Goal: Task Accomplishment & Management: Use online tool/utility

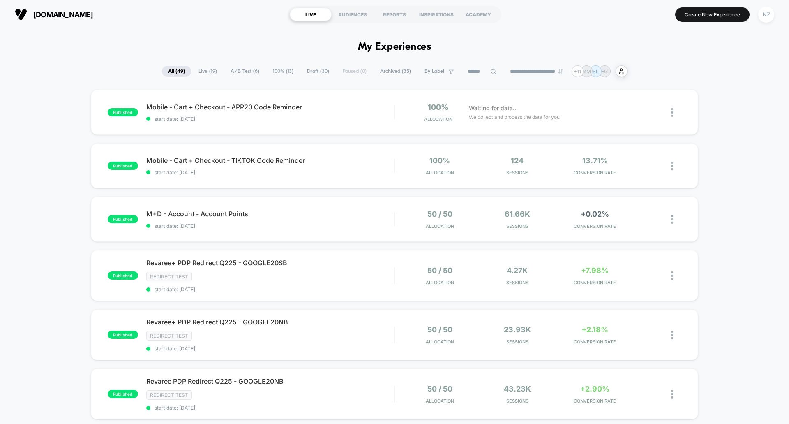
click at [482, 73] on input at bounding box center [481, 72] width 41 height 10
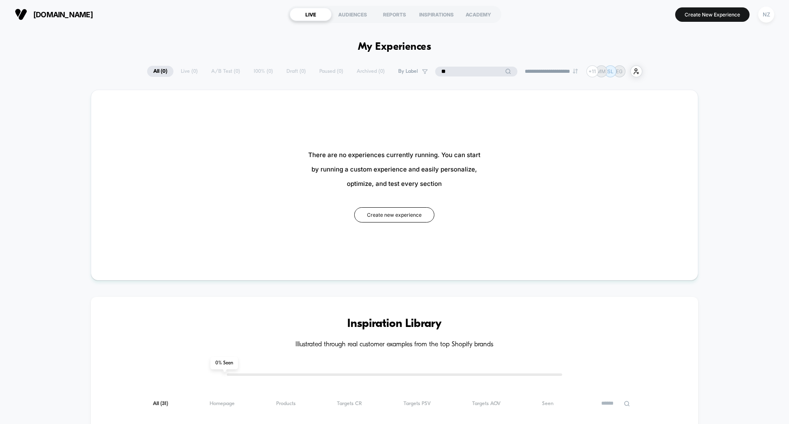
type input "*"
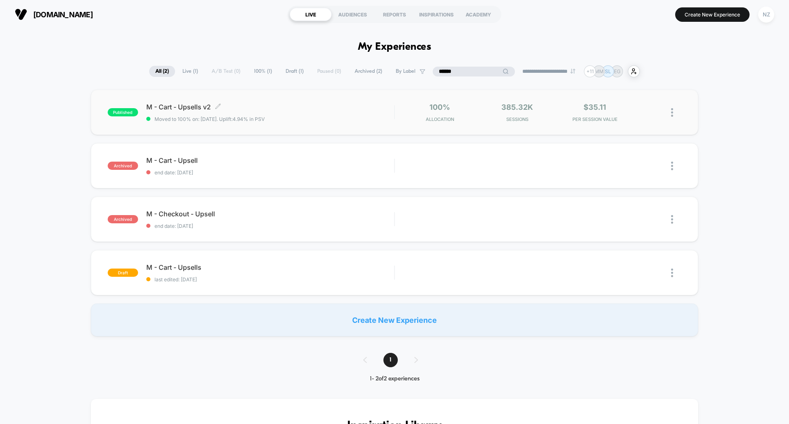
type input "******"
click at [288, 118] on span "Moved to 100% on: [DATE] . Uplift: 4.94% in PSV" at bounding box center [270, 119] width 248 height 6
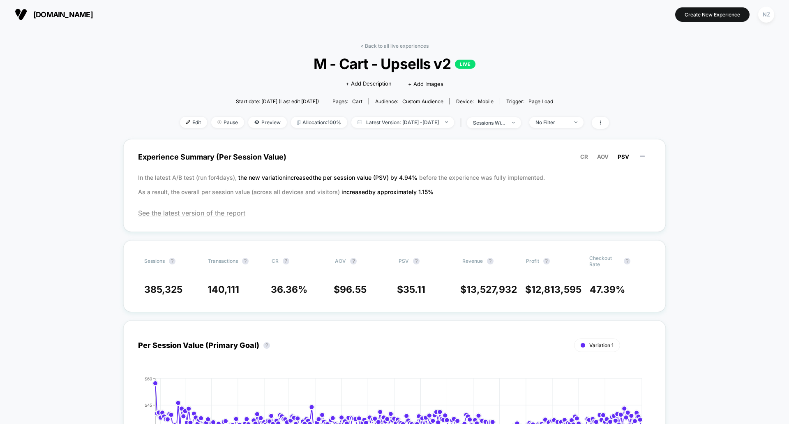
drag, startPoint x: 789, startPoint y: 124, endPoint x: 789, endPoint y: 167, distance: 43.1
click at [250, 119] on span "Preview" at bounding box center [267, 122] width 39 height 11
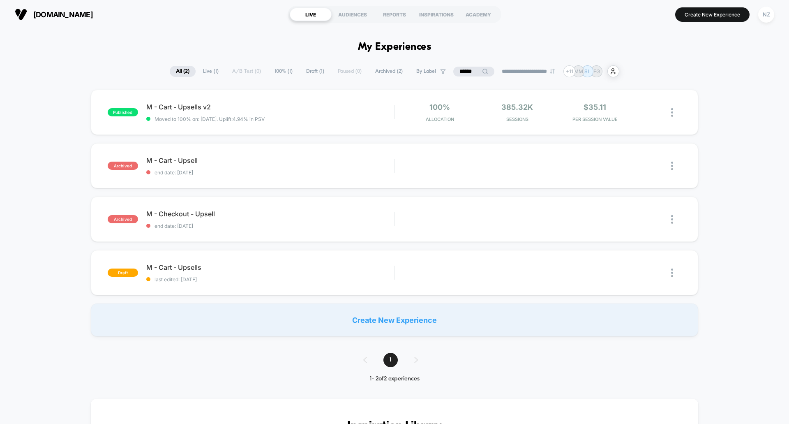
click at [468, 71] on input "******" at bounding box center [473, 72] width 41 height 10
click at [468, 71] on input "******" at bounding box center [474, 72] width 82 height 10
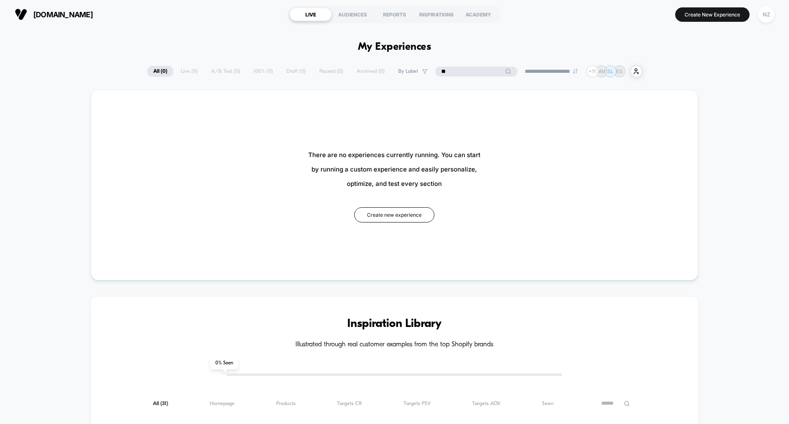
type input "*"
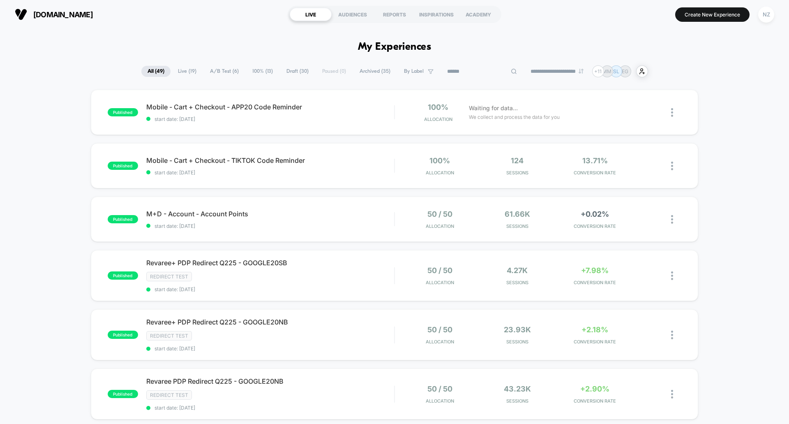
click at [187, 69] on span "Live ( 19 )" at bounding box center [187, 71] width 31 height 11
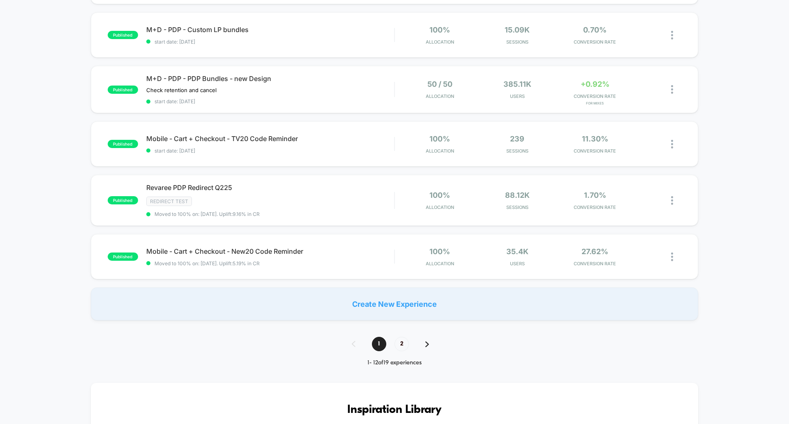
scroll to position [493, 0]
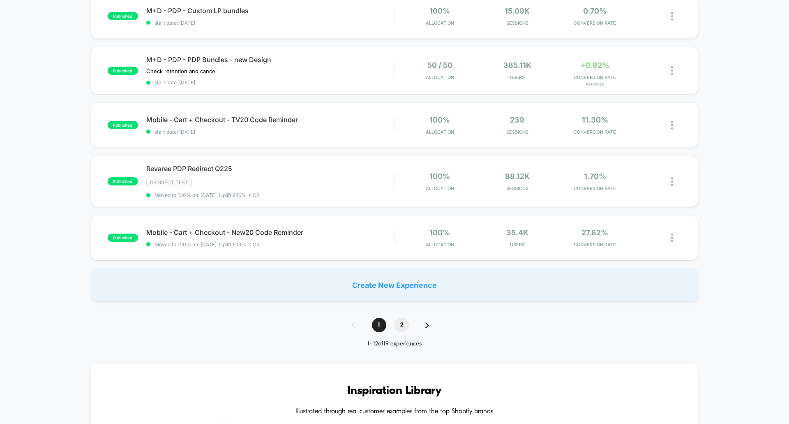
click at [398, 323] on span "2" at bounding box center [402, 325] width 14 height 14
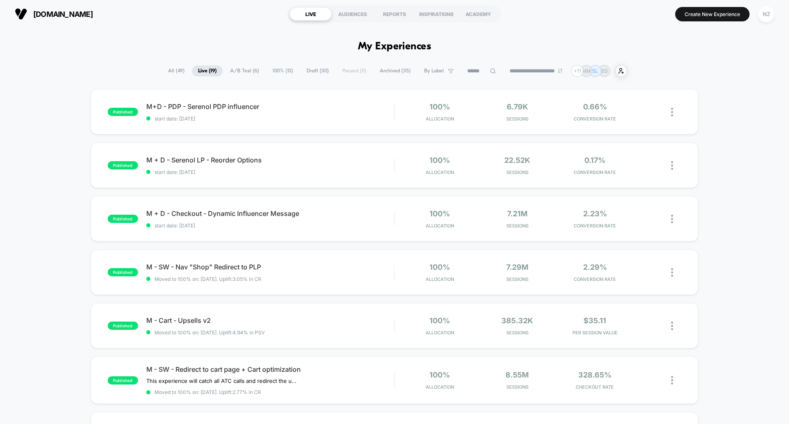
scroll to position [0, 0]
click at [391, 71] on span "Archived ( 35 )" at bounding box center [395, 71] width 43 height 11
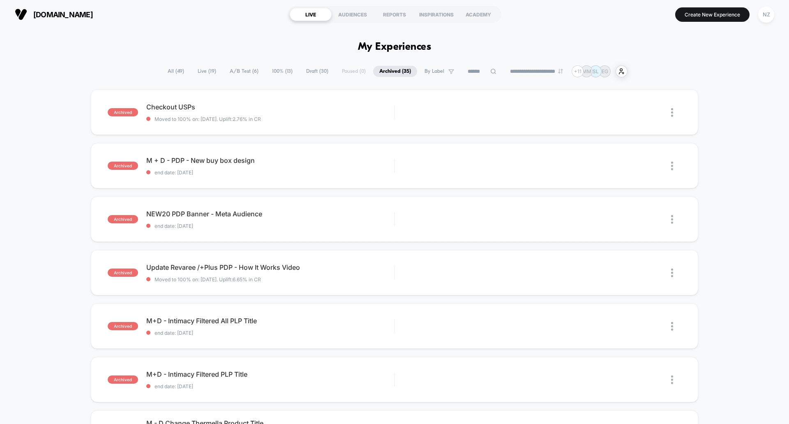
click at [174, 72] on span "All ( 49 )" at bounding box center [176, 71] width 29 height 11
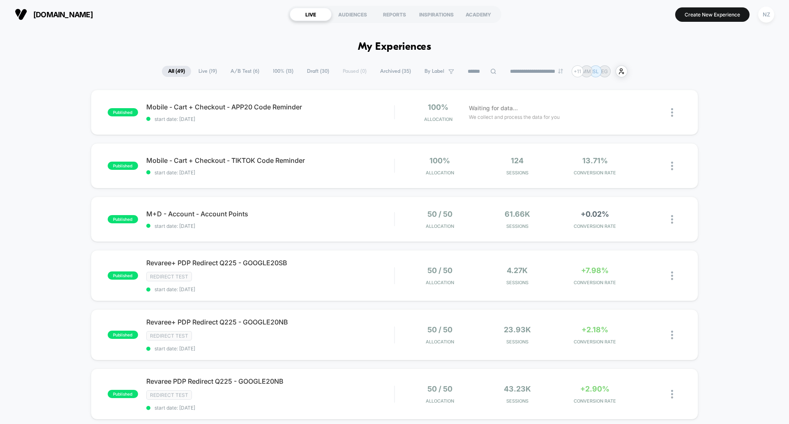
click at [212, 69] on span "Live ( 19 )" at bounding box center [207, 71] width 31 height 11
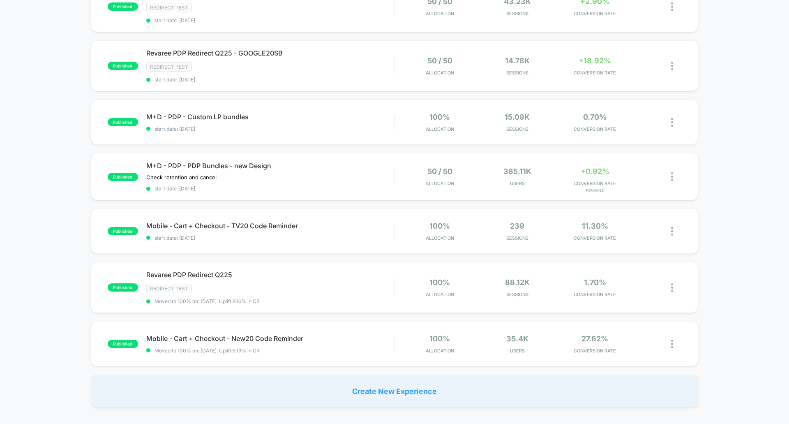
scroll to position [411, 0]
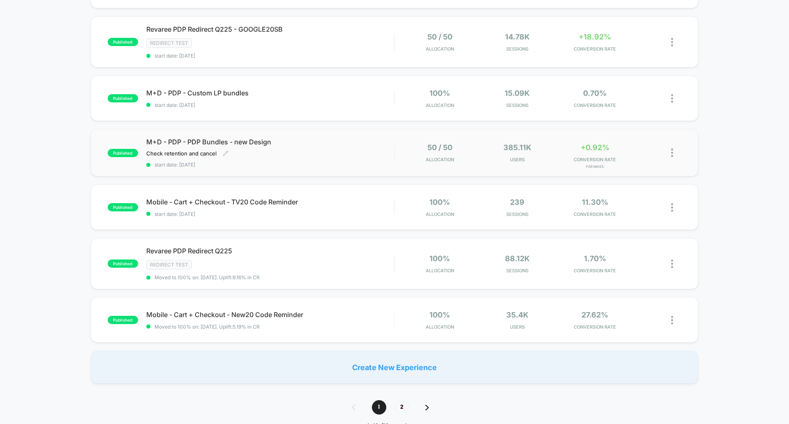
click at [268, 149] on div "M+D - PDP - PDP Bundles - new Design Check retention and cancel Click to edit e…" at bounding box center [270, 153] width 248 height 30
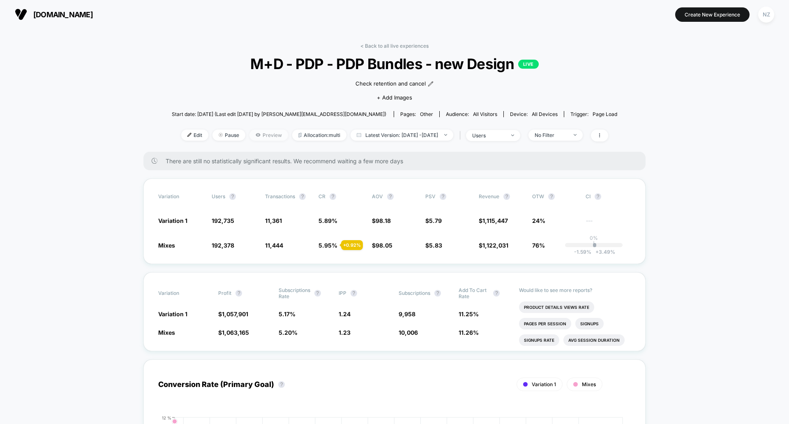
click at [249, 138] on span "Preview" at bounding box center [268, 134] width 39 height 11
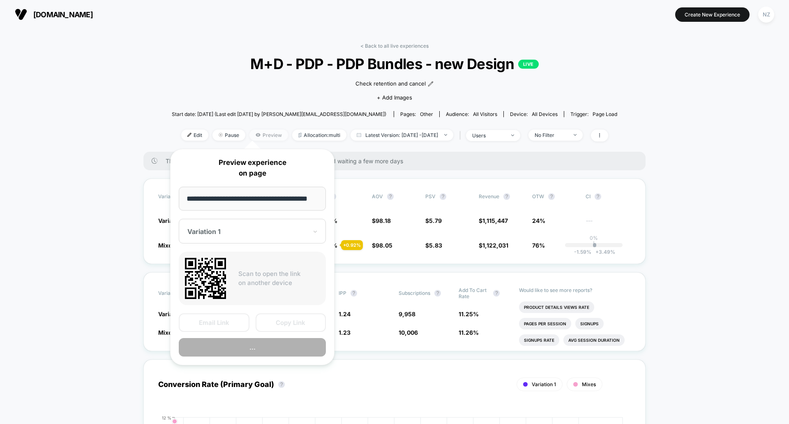
scroll to position [0, 5]
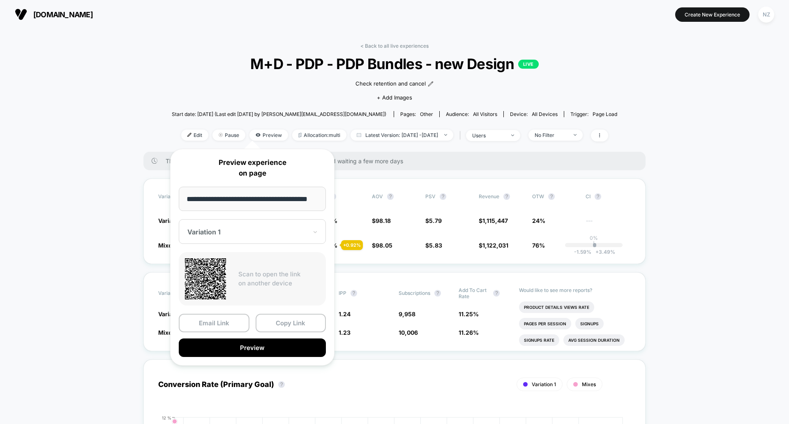
click at [272, 201] on input "**********" at bounding box center [252, 199] width 147 height 24
click at [306, 324] on button "Copy Link" at bounding box center [291, 323] width 71 height 18
